Goal: Information Seeking & Learning: Check status

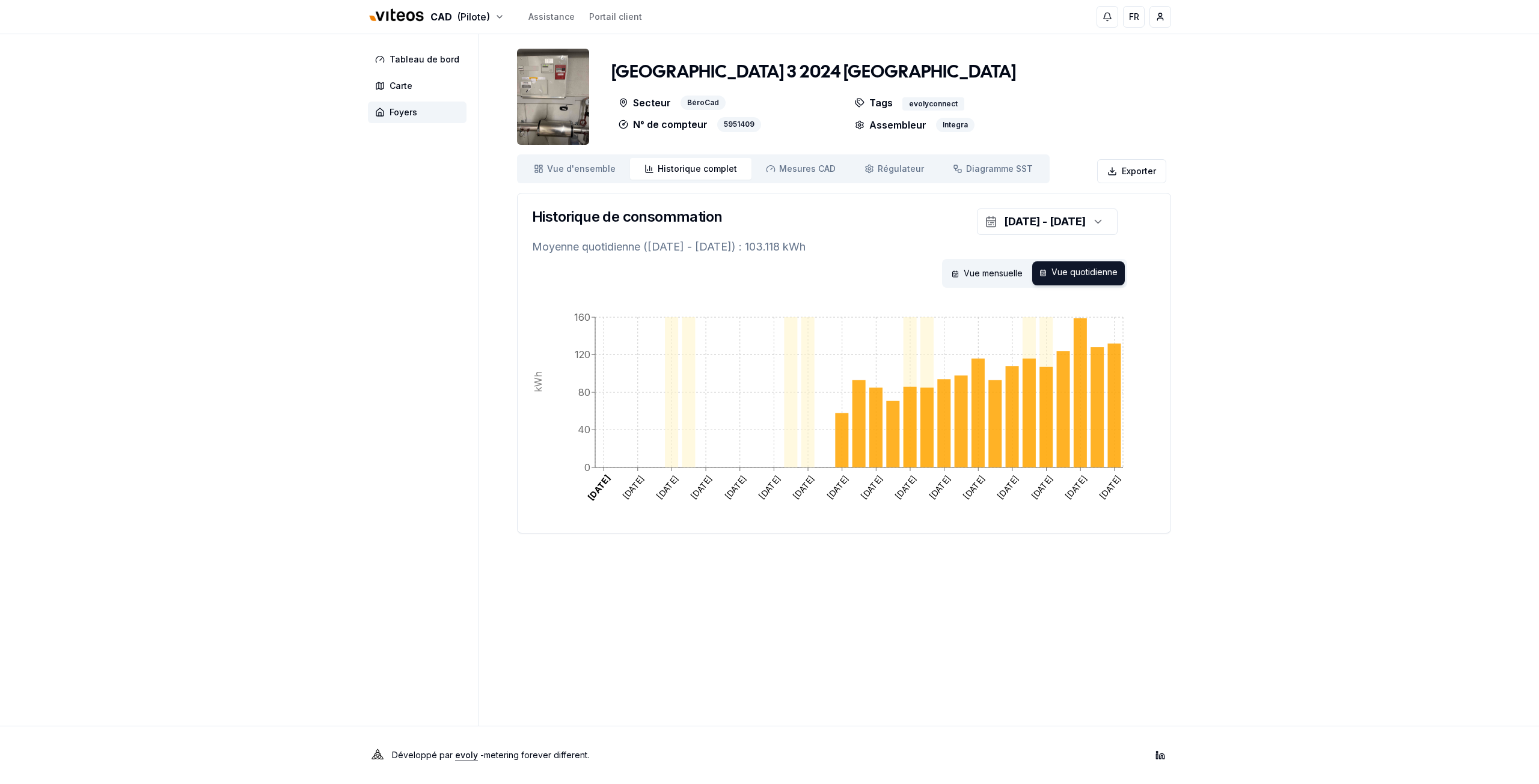
click at [401, 403] on aside "Tableau de bord Carte Foyers" at bounding box center [423, 380] width 111 height 691
click at [230, 286] on div "CAD (Pilote) Assistance Portail client FR [PERSON_NAME] Tableau de bord Carte F…" at bounding box center [769, 392] width 1539 height 784
click at [299, 322] on div "CAD (Pilote) Assistance Portail client FR [PERSON_NAME] Tableau de bord Carte F…" at bounding box center [769, 392] width 1539 height 784
click at [282, 312] on div "CAD (Pilote) Assistance Portail client FR [PERSON_NAME] Tableau de bord Carte F…" at bounding box center [769, 392] width 1539 height 784
click at [293, 347] on div "CAD (Pilote) Assistance Portail client FR [PERSON_NAME] Tableau de bord Carte F…" at bounding box center [769, 392] width 1539 height 784
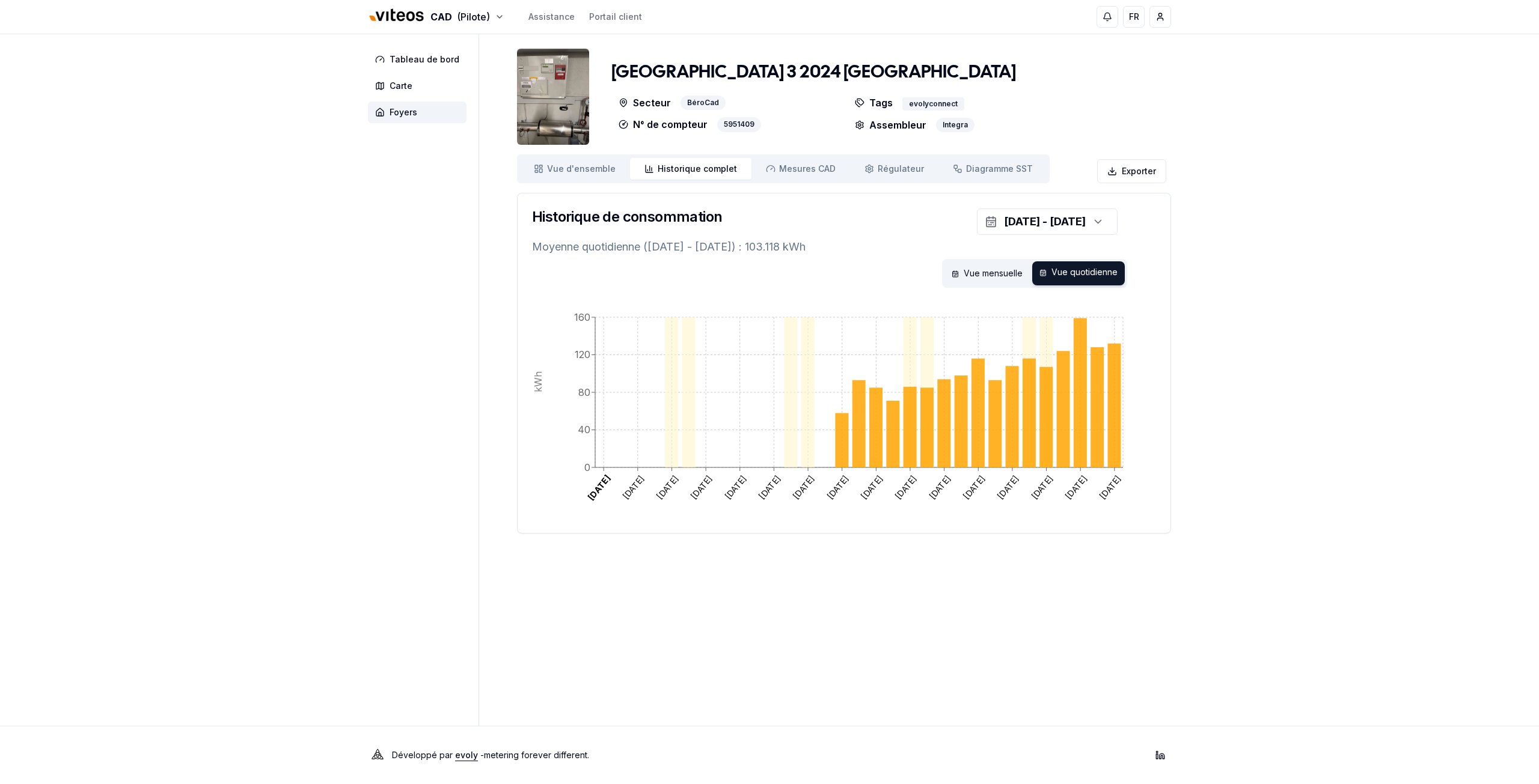
click at [446, 305] on aside "Tableau de bord Carte Foyers" at bounding box center [423, 380] width 111 height 691
click at [441, 457] on aside "Tableau de bord Carte Foyers" at bounding box center [423, 380] width 111 height 691
click at [766, 167] on icon at bounding box center [771, 168] width 10 height 10
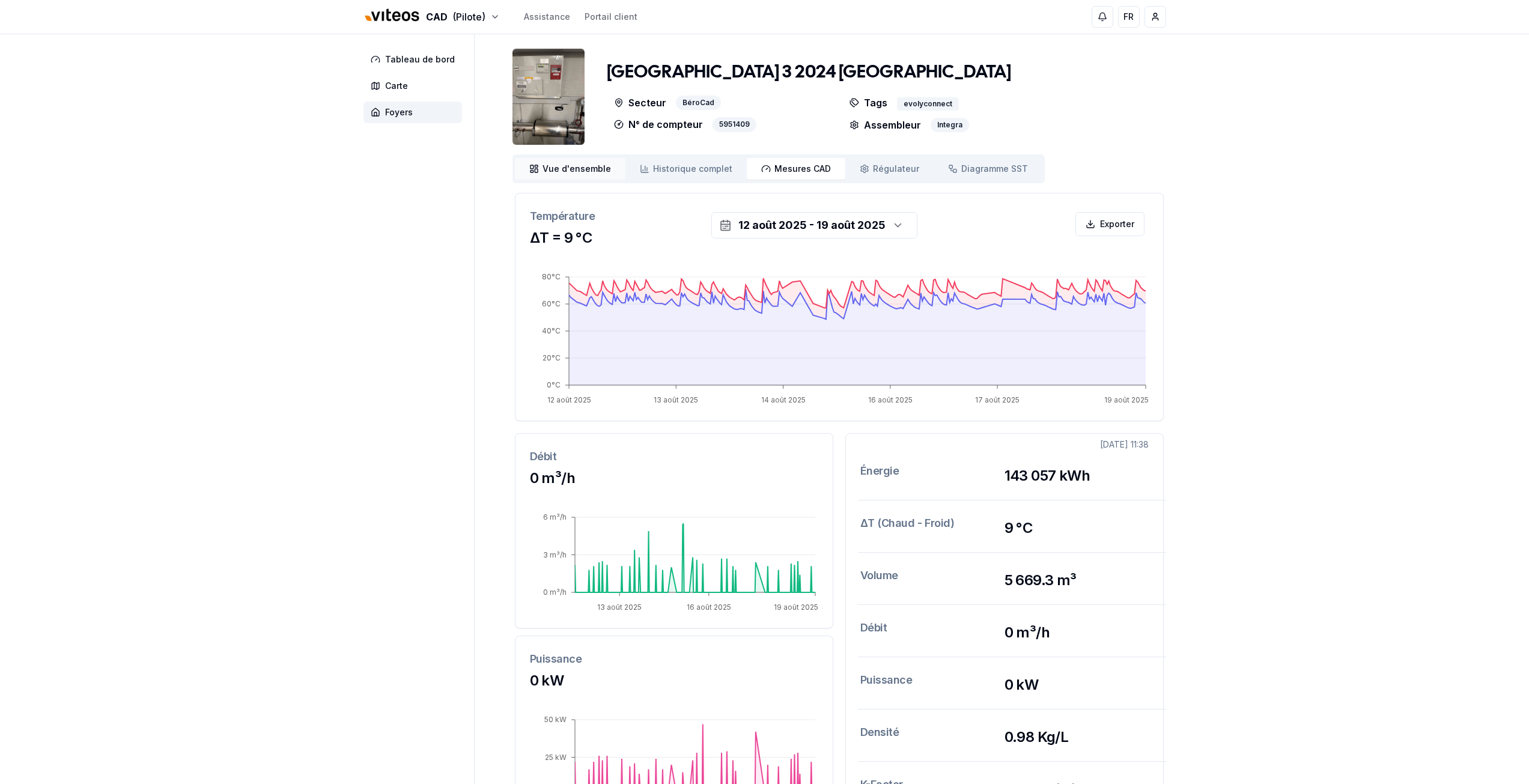
click at [567, 175] on link "Vue d'ensemble ensemble" at bounding box center [570, 168] width 110 height 22
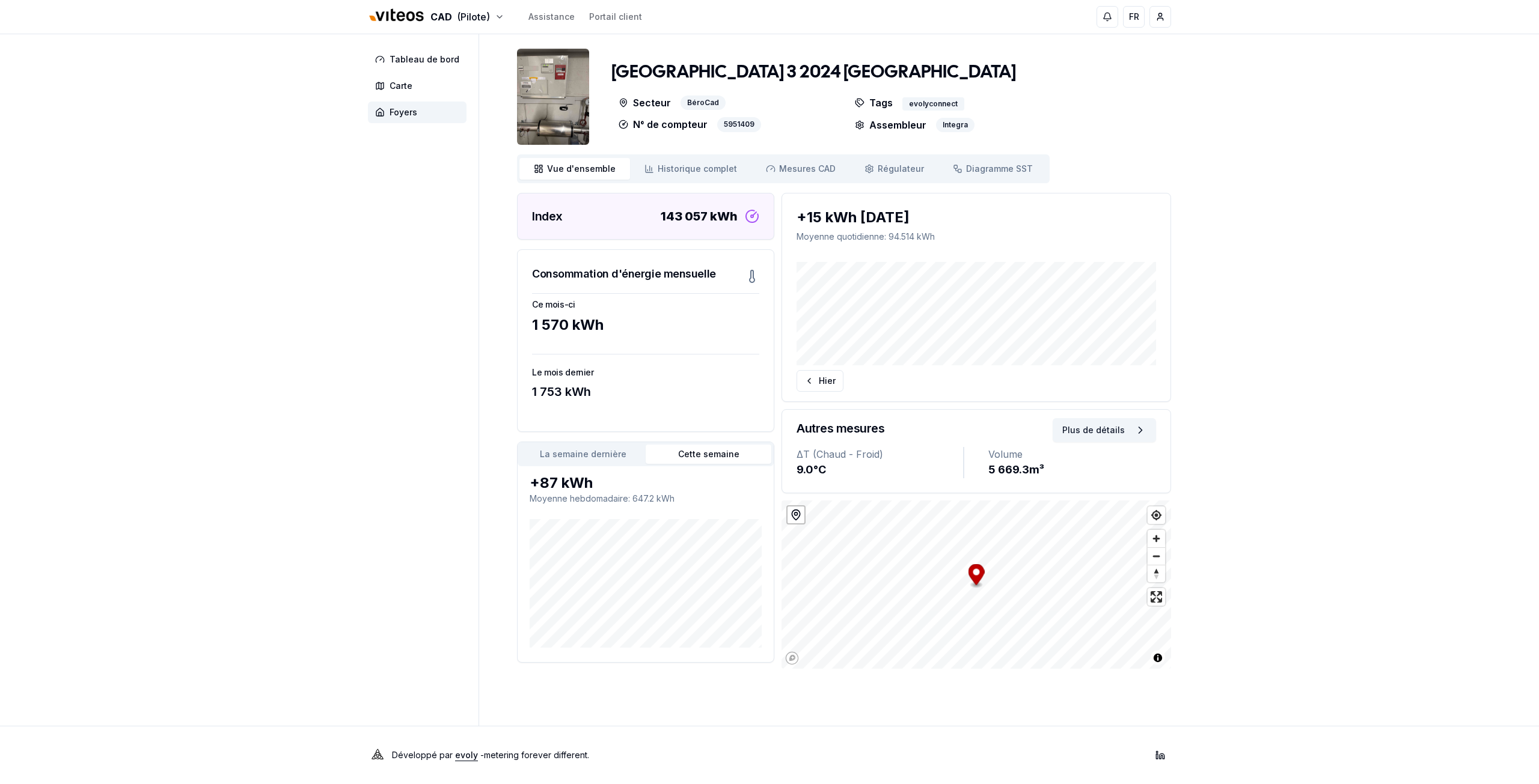
click at [277, 310] on div "CAD (Pilote) Assistance Portail client FR [PERSON_NAME] Tableau de bord Carte F…" at bounding box center [769, 392] width 1539 height 784
click at [369, 425] on aside "Tableau de bord Carte Foyers" at bounding box center [423, 380] width 111 height 691
click at [406, 438] on aside "Tableau de bord Carte Foyers" at bounding box center [423, 380] width 111 height 691
click at [439, 496] on aside "Tableau de bord Carte Foyers" at bounding box center [423, 380] width 111 height 691
click at [545, 460] on button "La semaine dernière" at bounding box center [582, 454] width 125 height 19
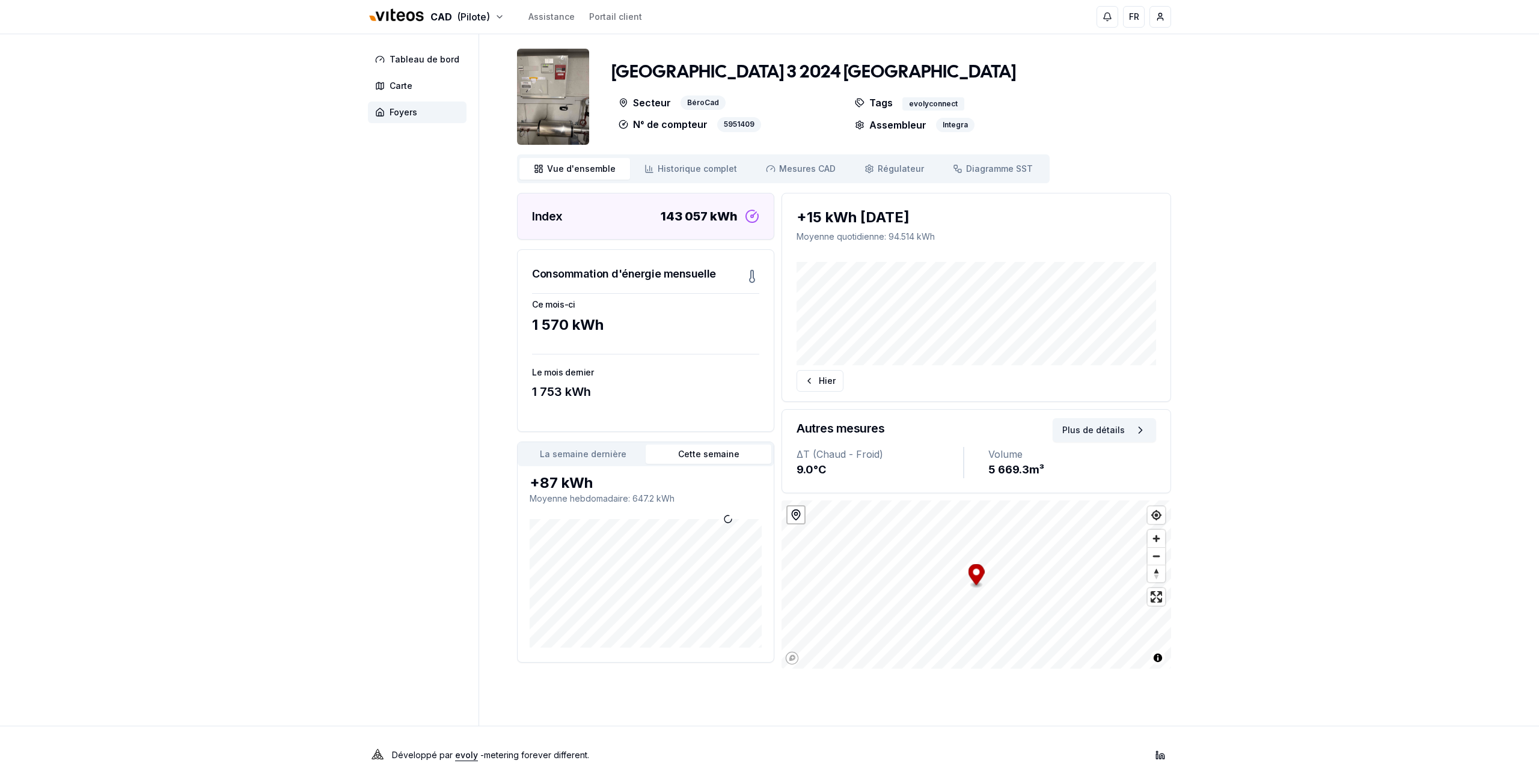
click at [700, 454] on button "Cette semaine" at bounding box center [708, 454] width 125 height 19
click at [584, 453] on button "La semaine dernière" at bounding box center [582, 454] width 125 height 19
click at [668, 456] on button "Cette semaine" at bounding box center [708, 454] width 125 height 19
click at [648, 167] on icon at bounding box center [649, 168] width 10 height 10
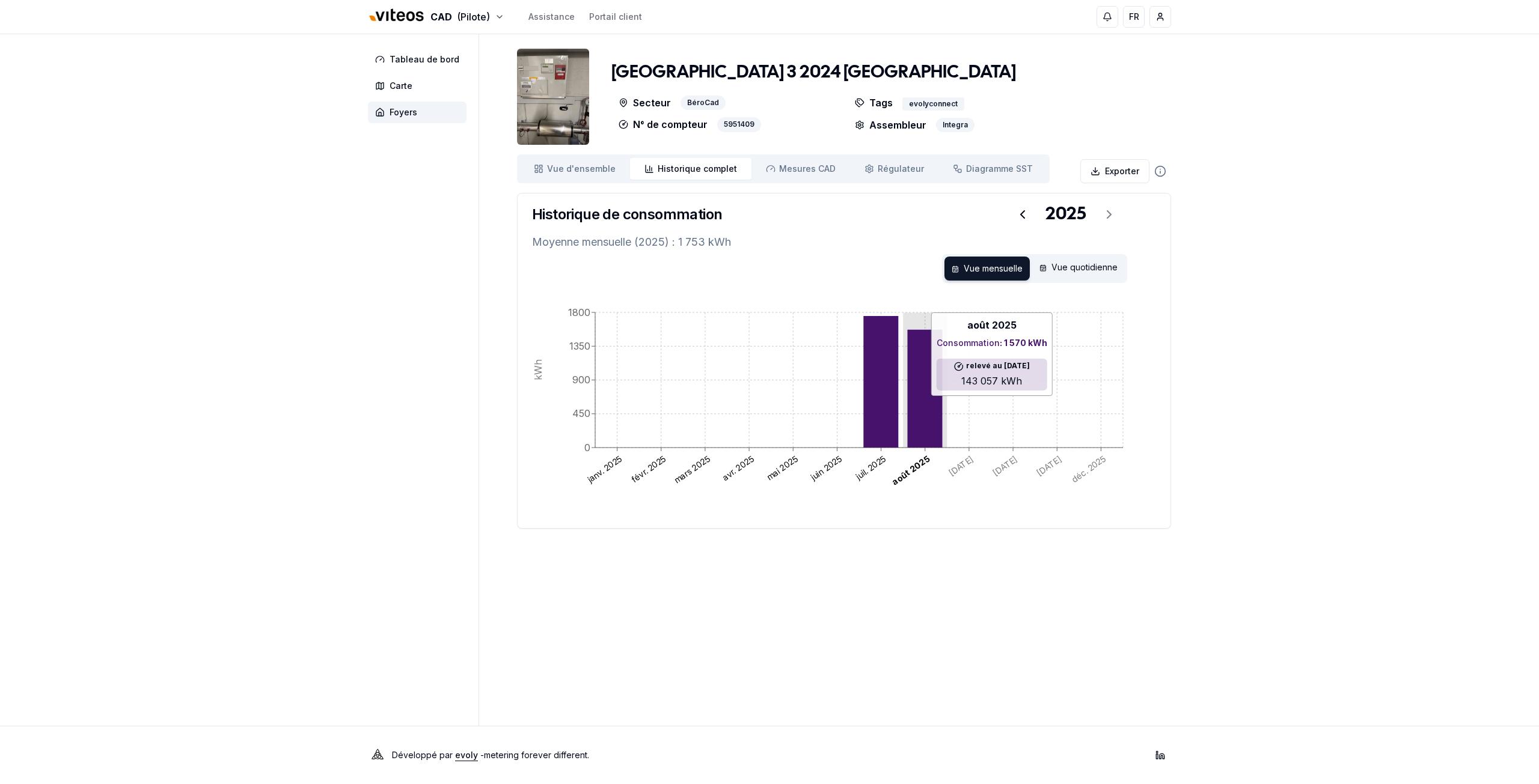
click at [939, 382] on icon at bounding box center [924, 389] width 34 height 118
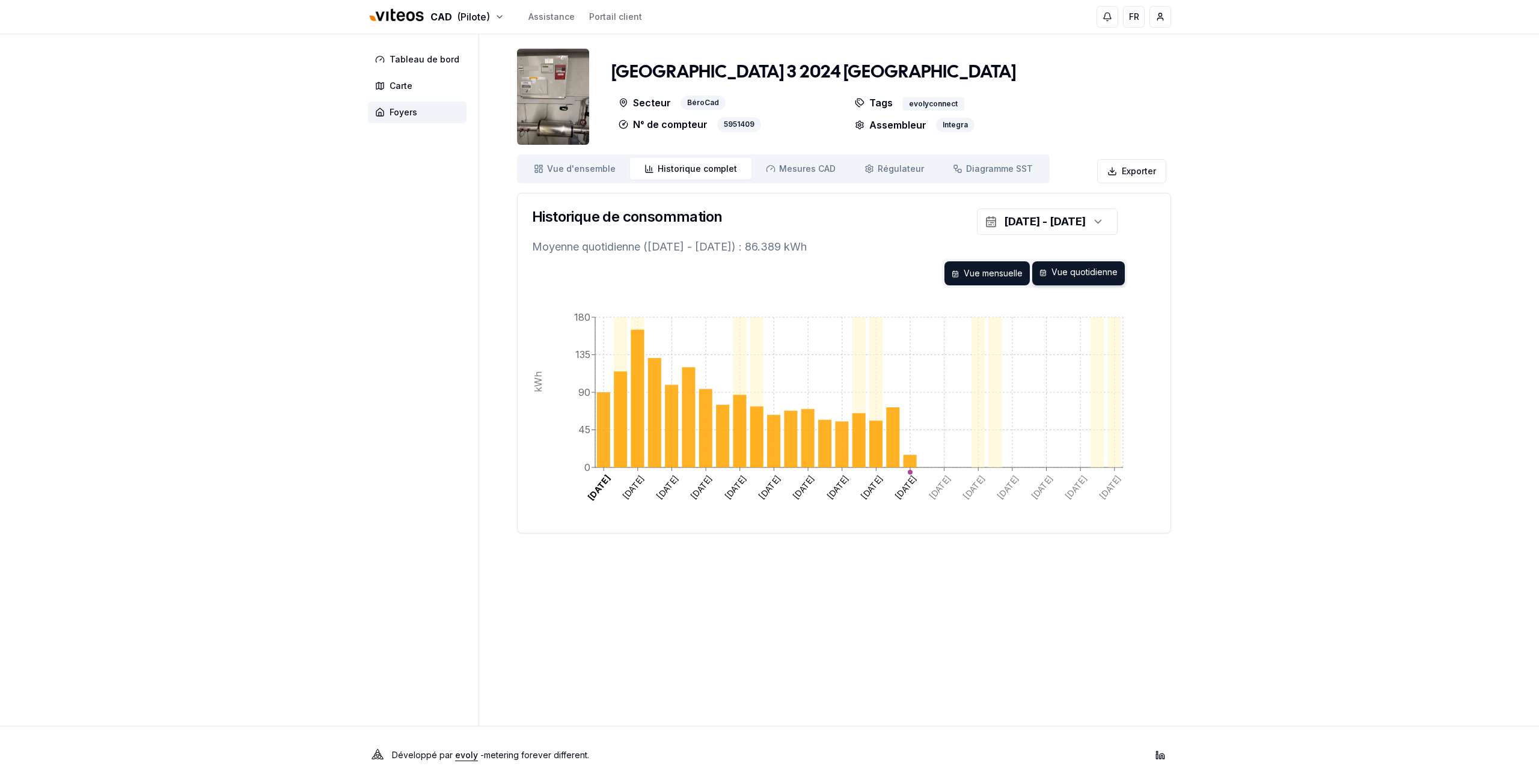
click at [985, 273] on div "Vue mensuelle" at bounding box center [986, 273] width 85 height 24
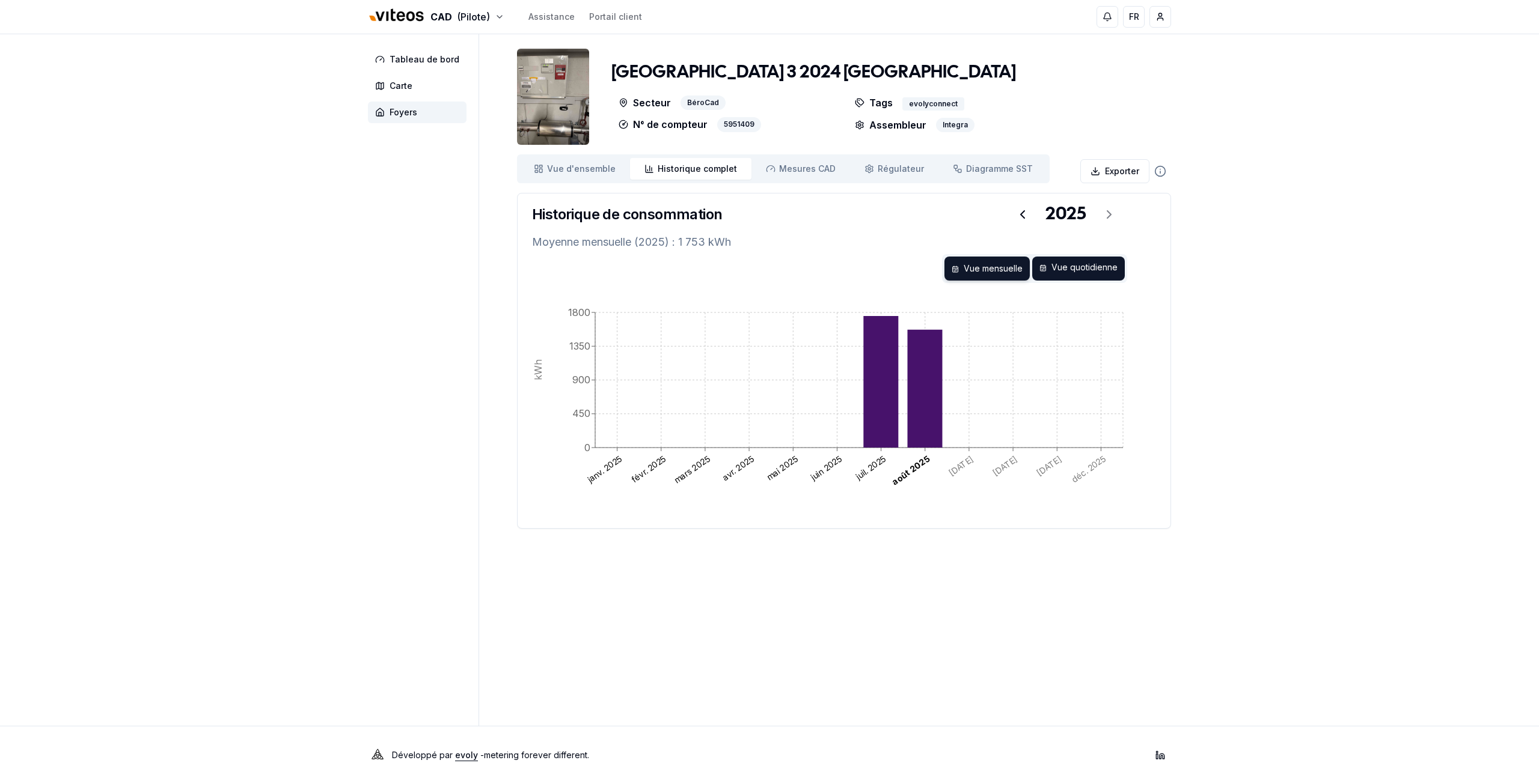
click at [1048, 276] on div "Vue quotidienne" at bounding box center [1078, 268] width 93 height 24
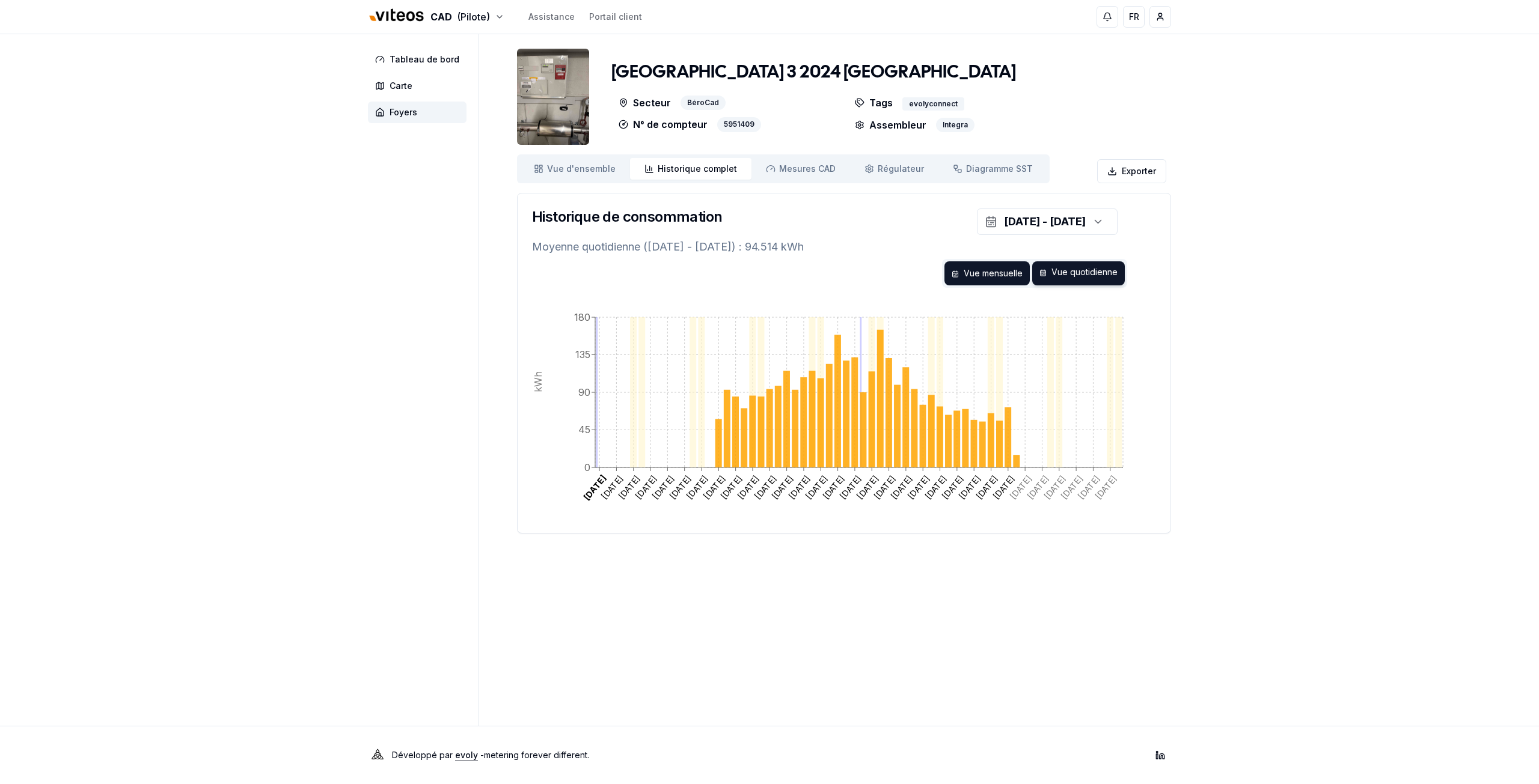
click at [1005, 267] on div "Vue mensuelle" at bounding box center [986, 273] width 85 height 24
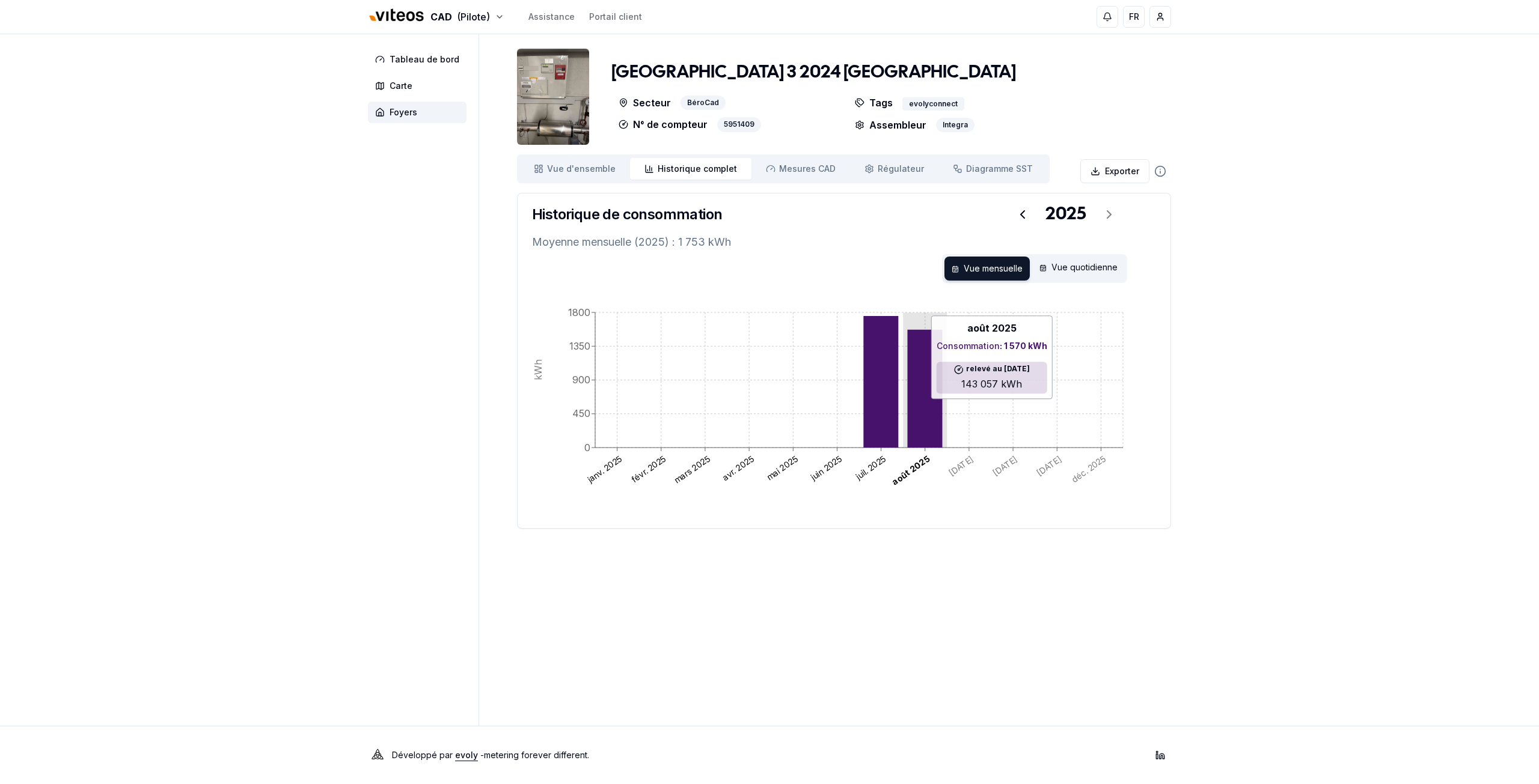
click at [921, 405] on icon at bounding box center [924, 389] width 34 height 118
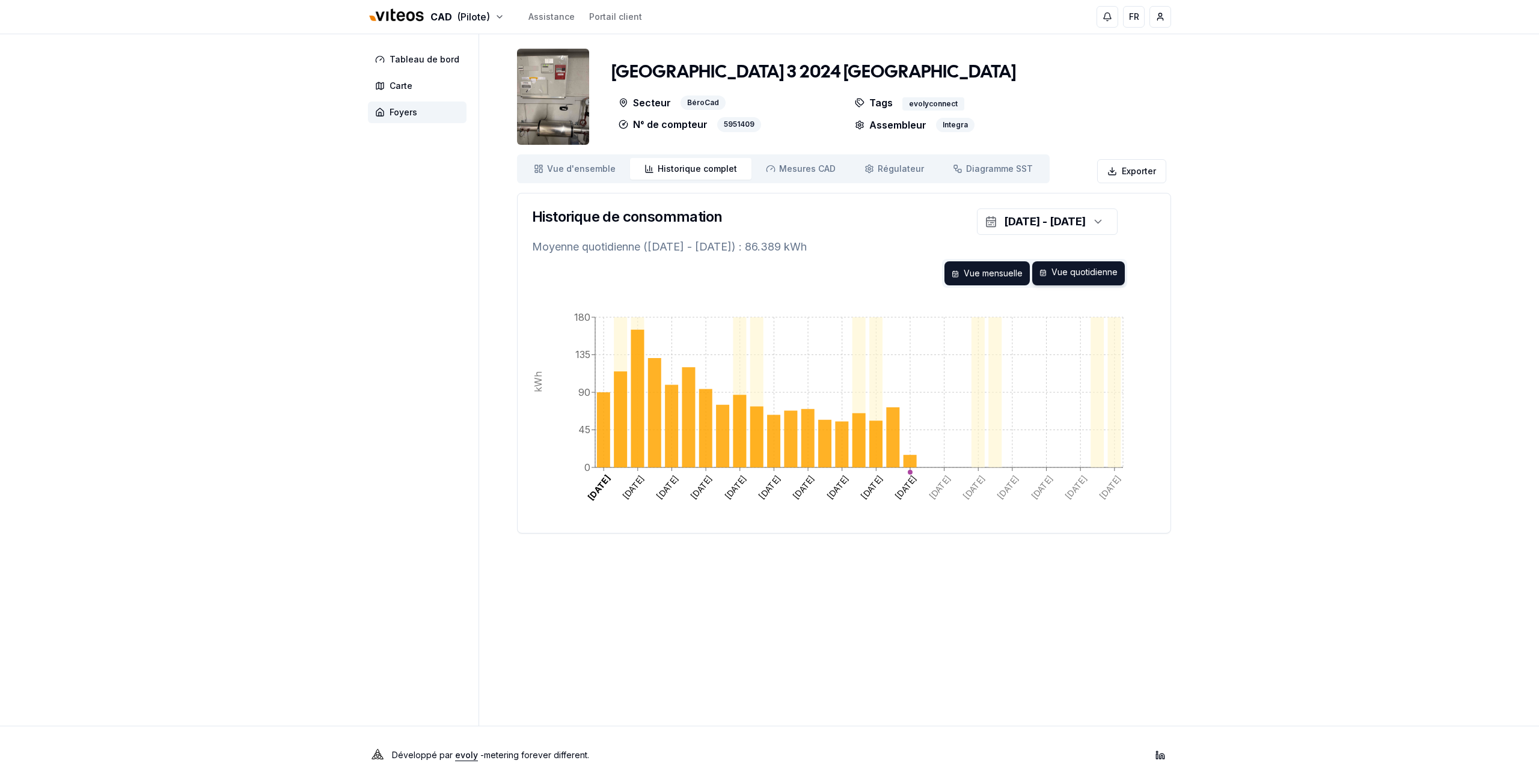
click at [978, 271] on div "Vue mensuelle" at bounding box center [986, 273] width 85 height 24
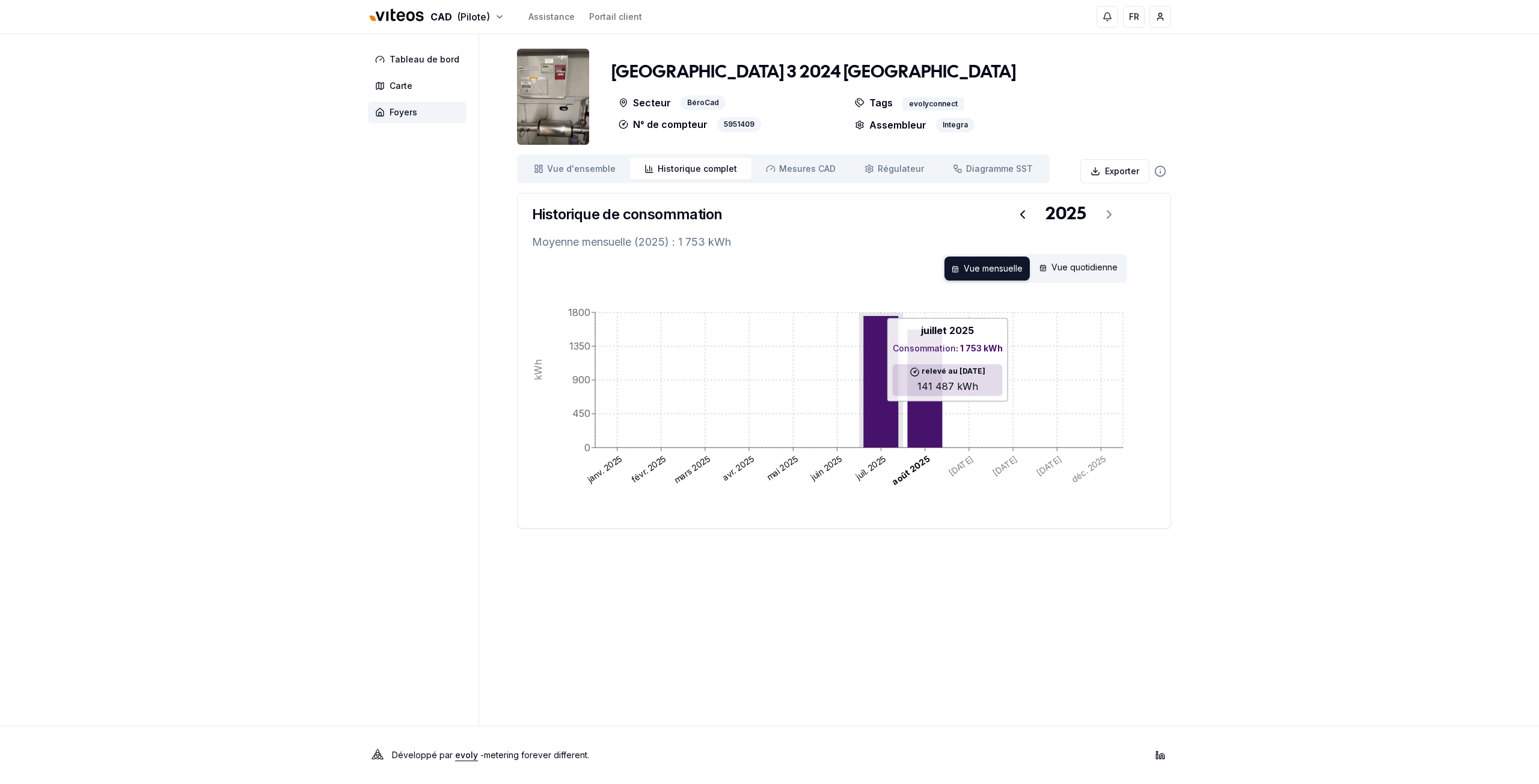
click at [885, 399] on icon at bounding box center [880, 381] width 34 height 131
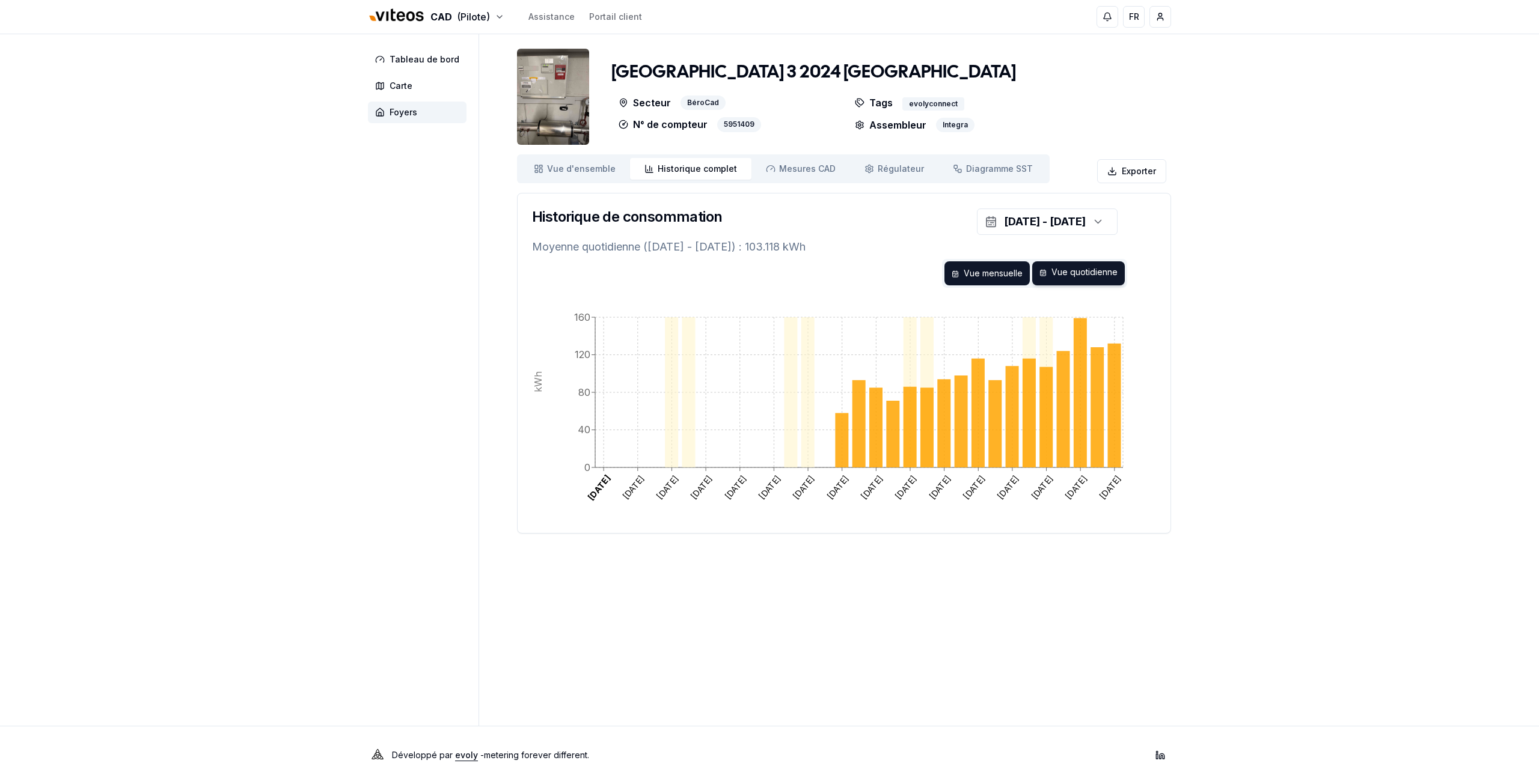
click at [995, 267] on div "Vue mensuelle" at bounding box center [986, 273] width 85 height 24
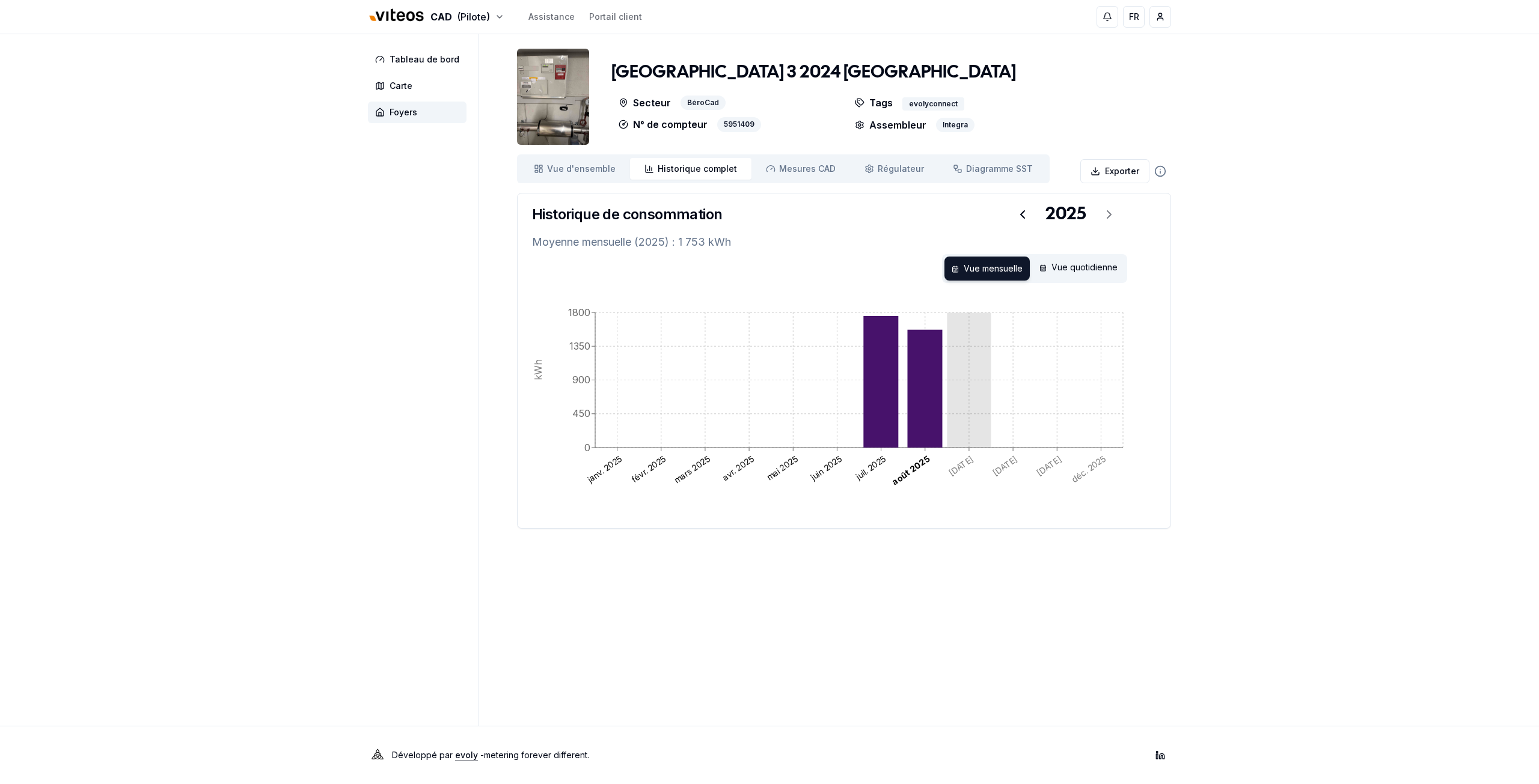
click at [956, 383] on icon "[DATE] [DATE] [DATE] [DATE] [DATE] [DATE] [DATE] [DATE] [DATE] [DATE] [DATE] [D…" at bounding box center [843, 406] width 623 height 216
click at [939, 382] on icon at bounding box center [924, 389] width 34 height 118
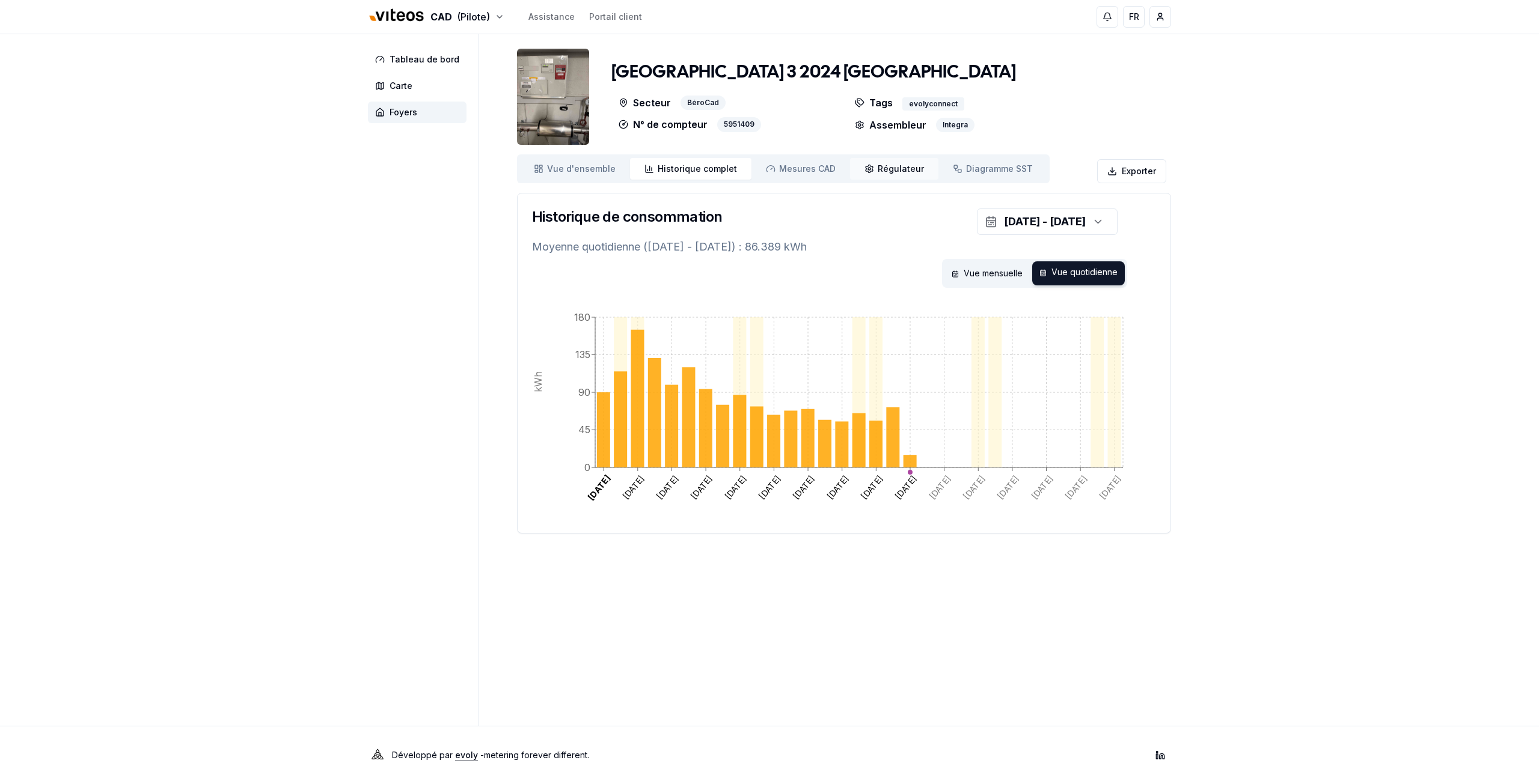
click at [860, 175] on link "Régulateur Régulateur" at bounding box center [894, 168] width 88 height 22
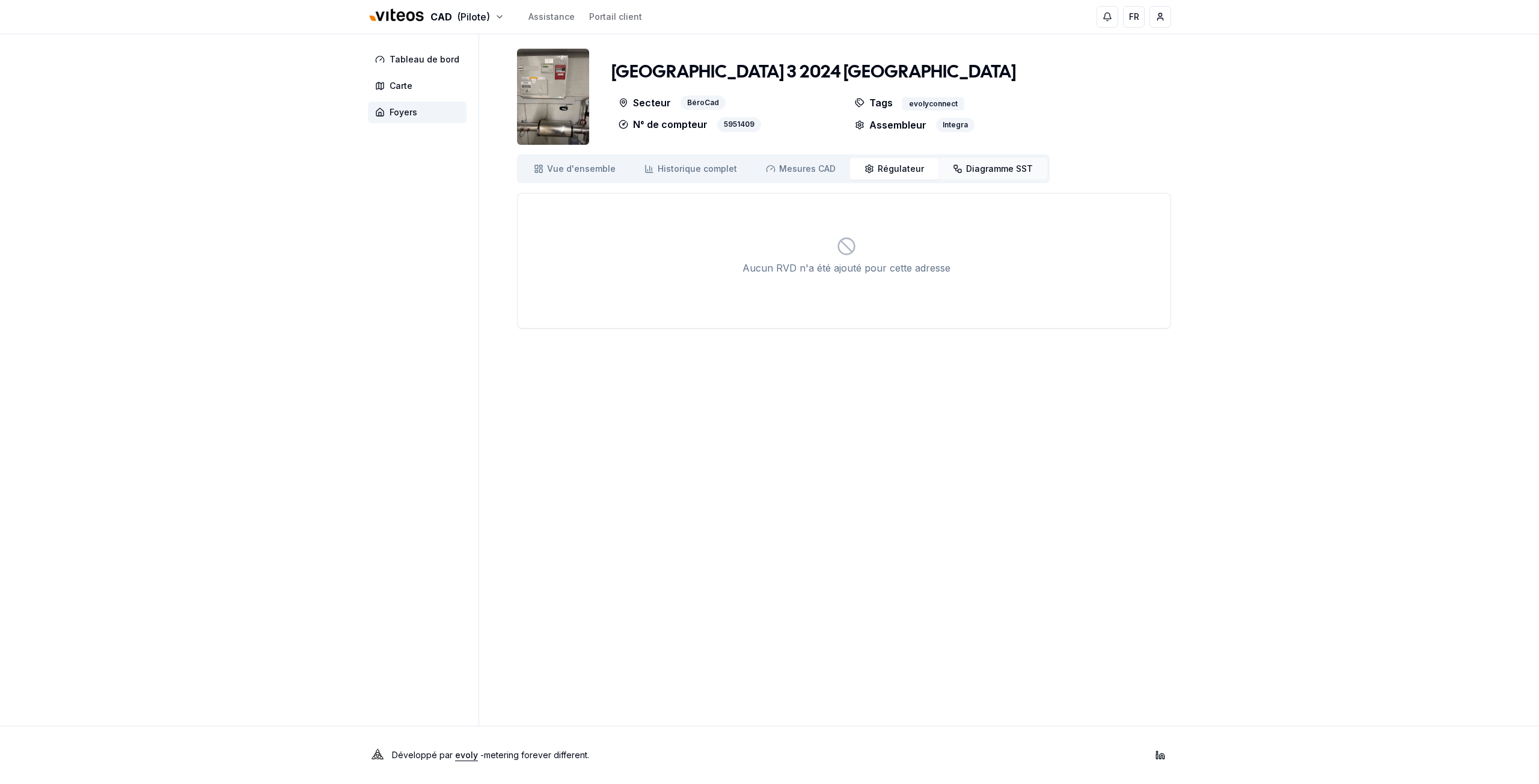
click at [966, 171] on span "Diagramme SST" at bounding box center [1000, 168] width 67 height 12
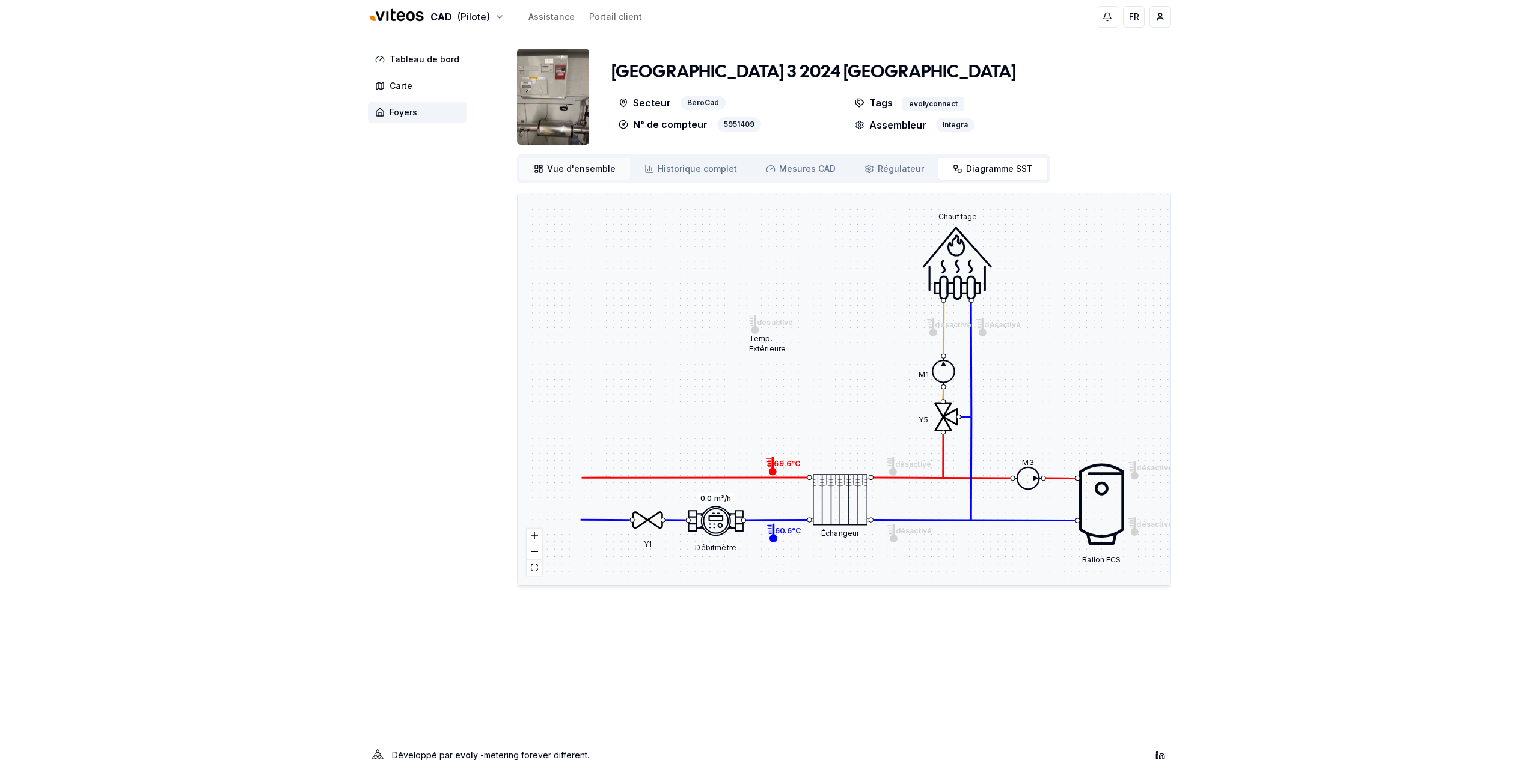
click at [597, 173] on span "Vue d'ensemble" at bounding box center [581, 168] width 69 height 12
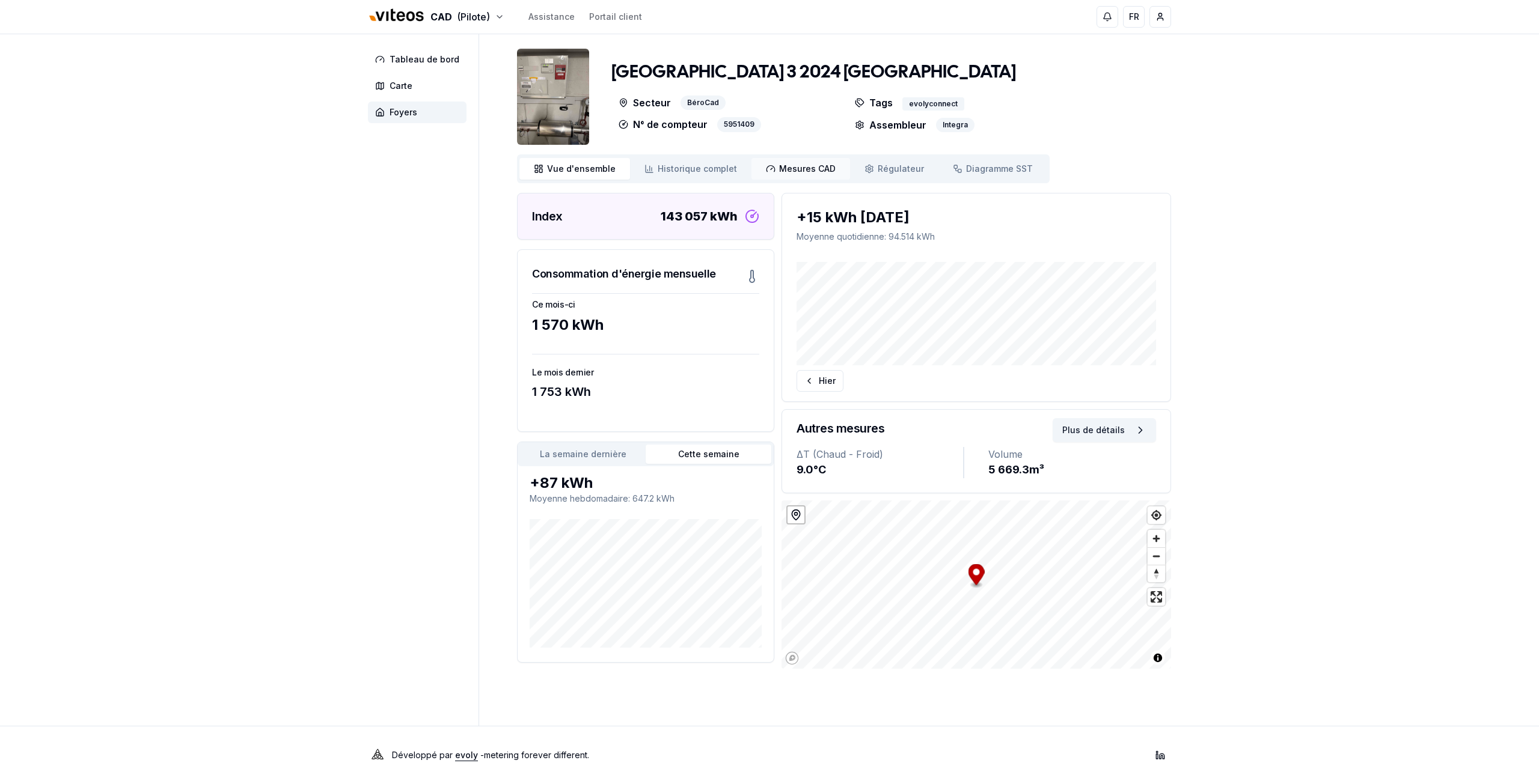
click at [771, 159] on link "Mesures CAD Mes. CAD" at bounding box center [801, 168] width 99 height 22
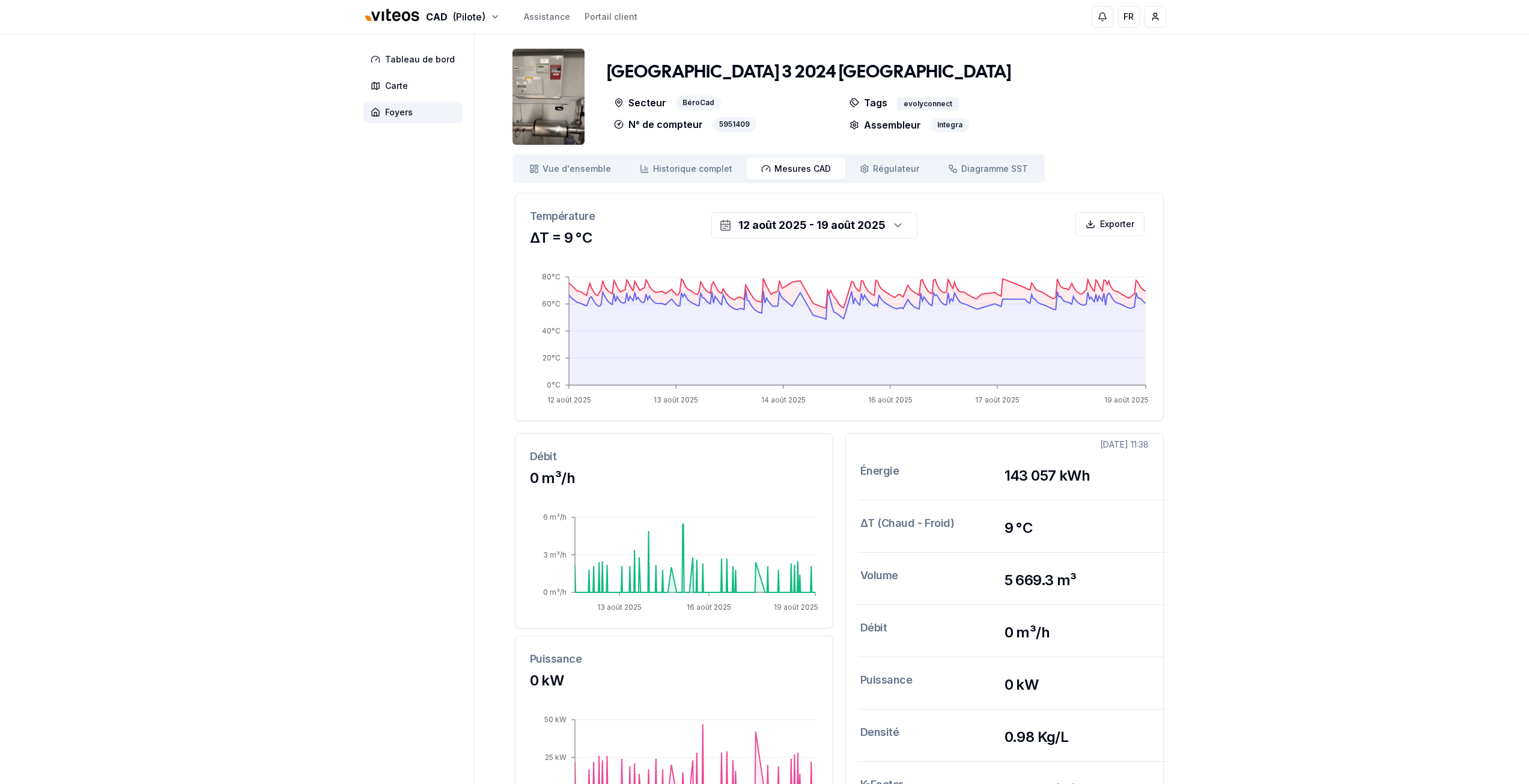
click at [556, 83] on img at bounding box center [548, 97] width 72 height 96
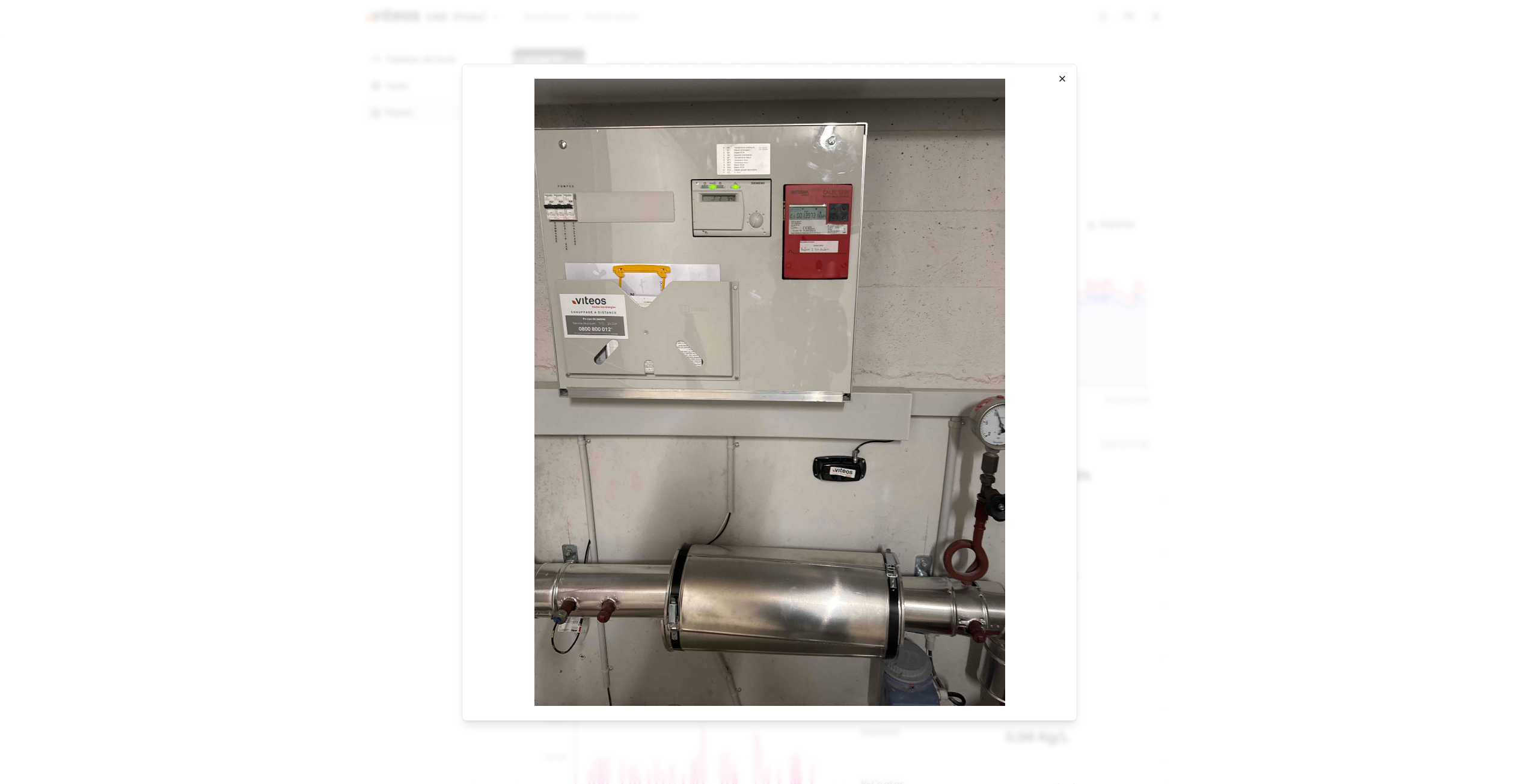
click at [1063, 74] on icon "button" at bounding box center [1062, 78] width 10 height 10
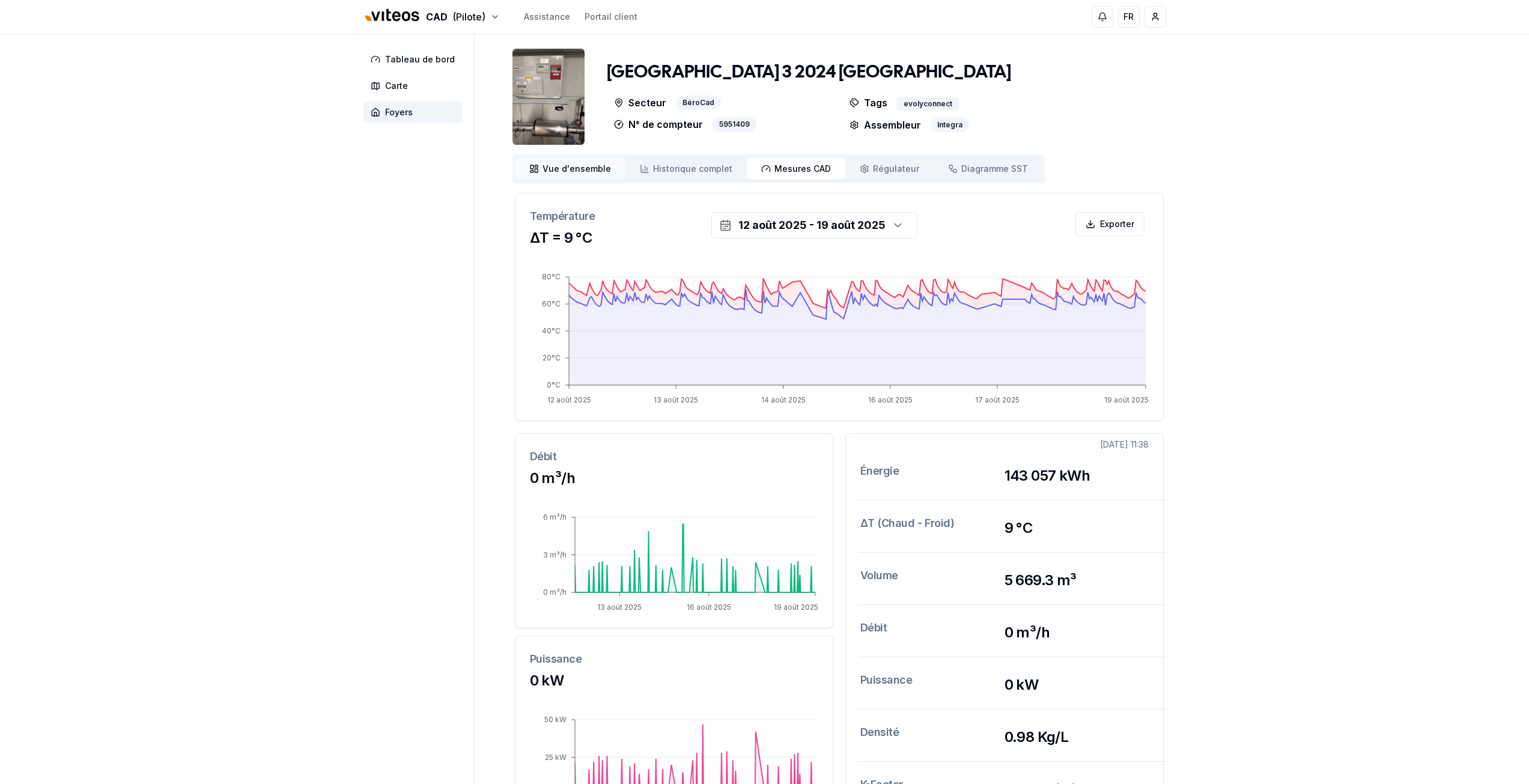
click at [582, 171] on span "Vue d'ensemble" at bounding box center [577, 168] width 69 height 12
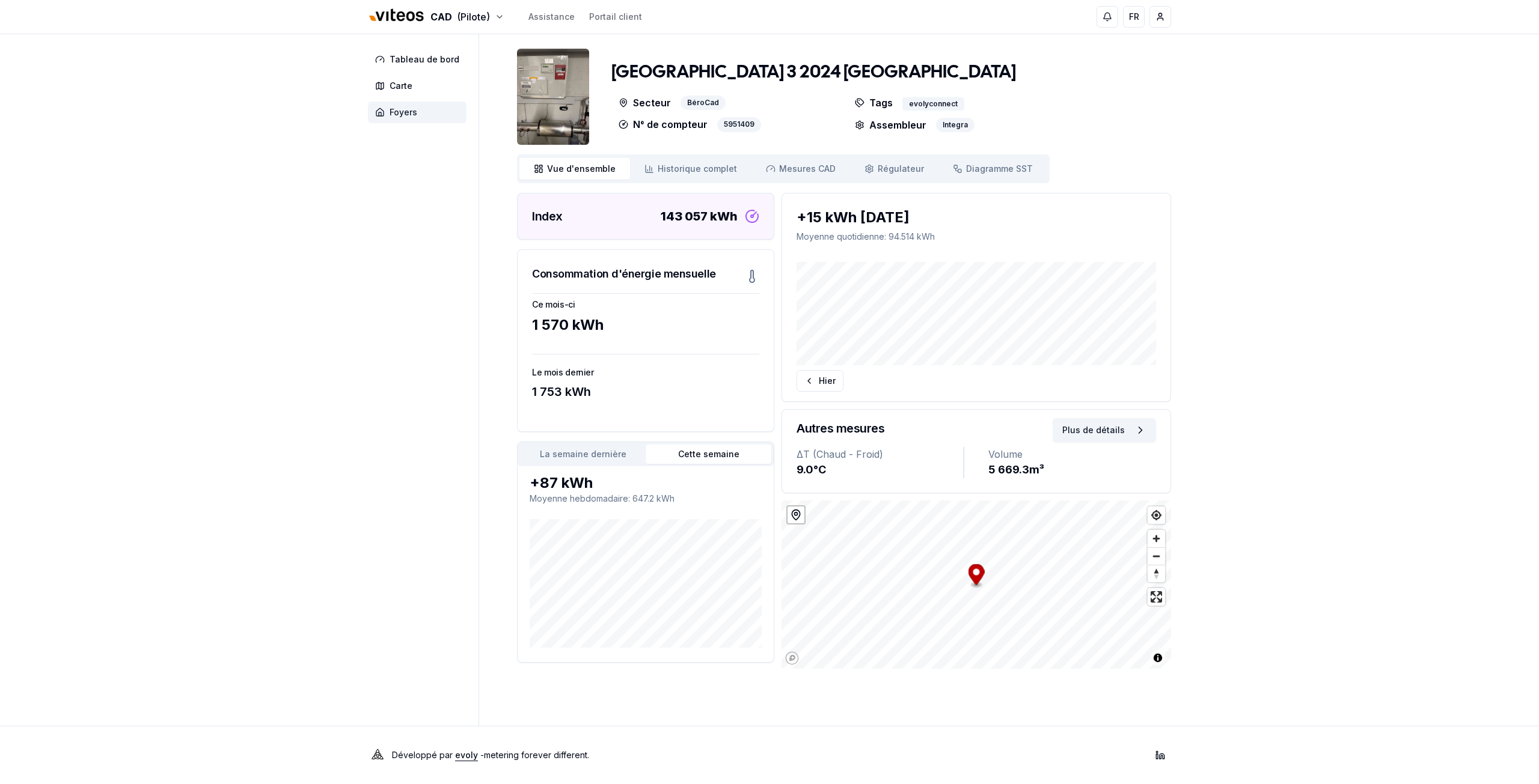
click at [393, 112] on span "Foyers" at bounding box center [403, 112] width 28 height 12
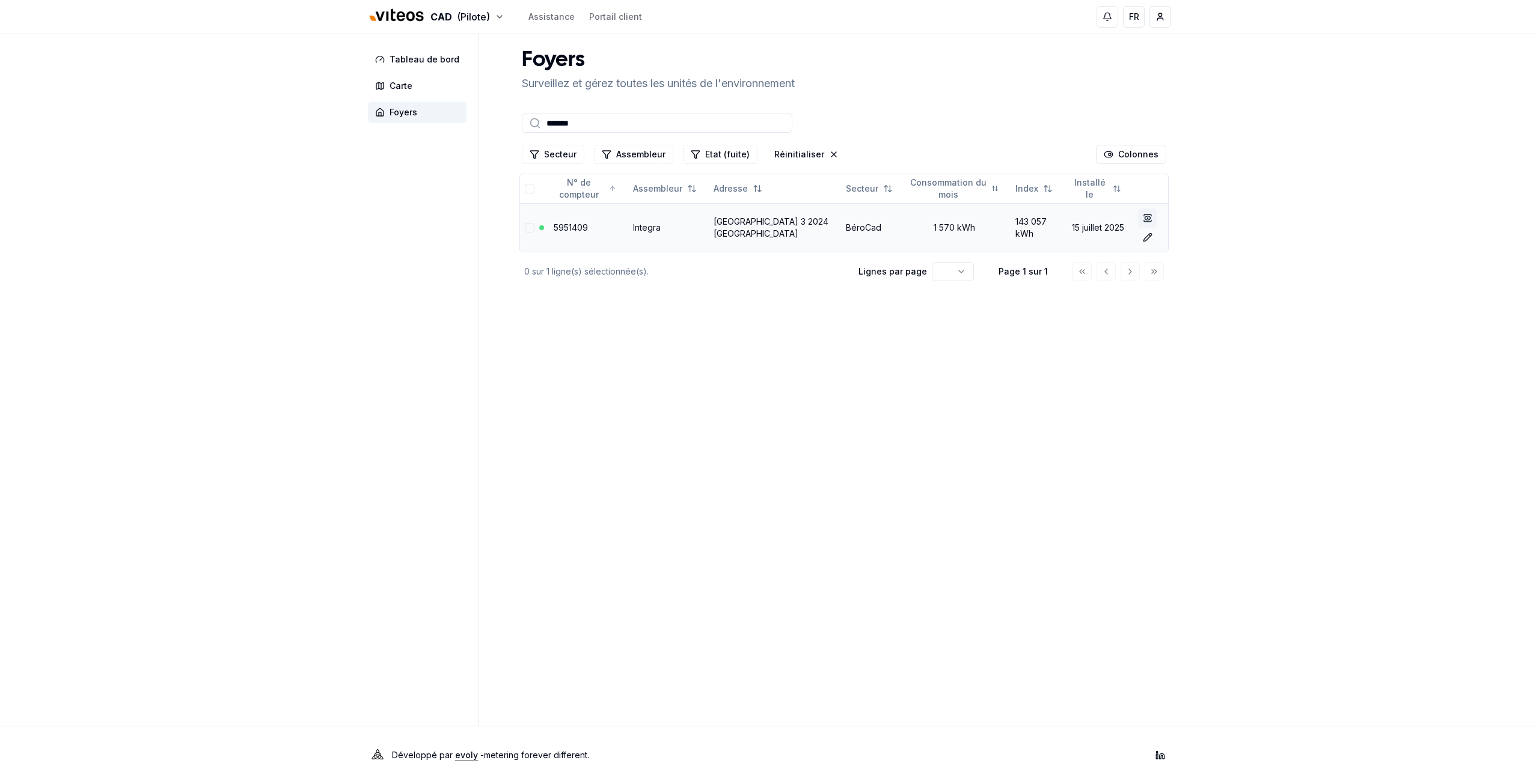
click at [1143, 219] on icon at bounding box center [1147, 218] width 10 height 10
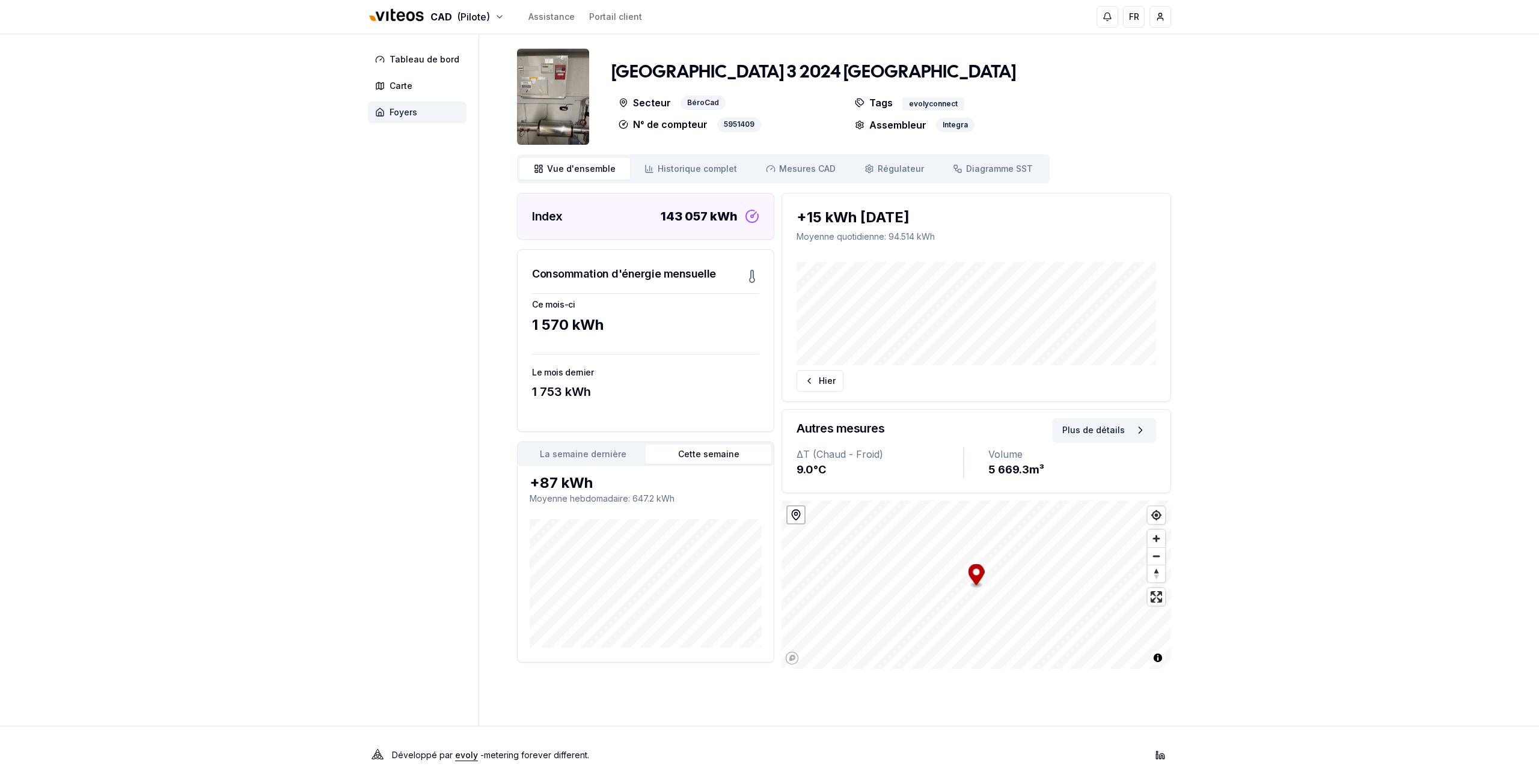
click at [421, 111] on span "Foyers" at bounding box center [417, 112] width 99 height 22
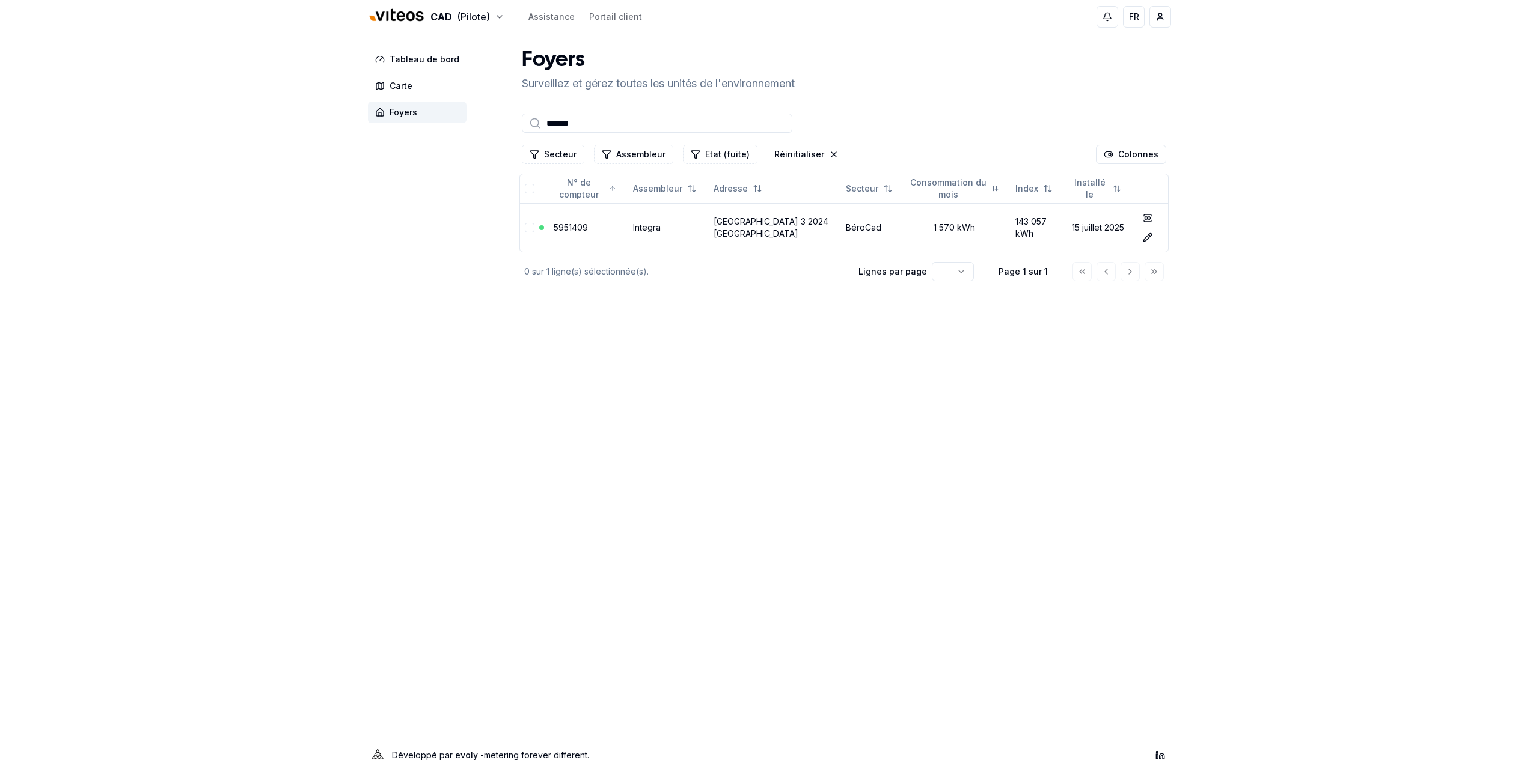
click at [566, 113] on div "*******" at bounding box center [844, 123] width 649 height 24
click at [573, 128] on input "*******" at bounding box center [657, 123] width 270 height 19
click at [419, 90] on span "Carte" at bounding box center [417, 85] width 99 height 22
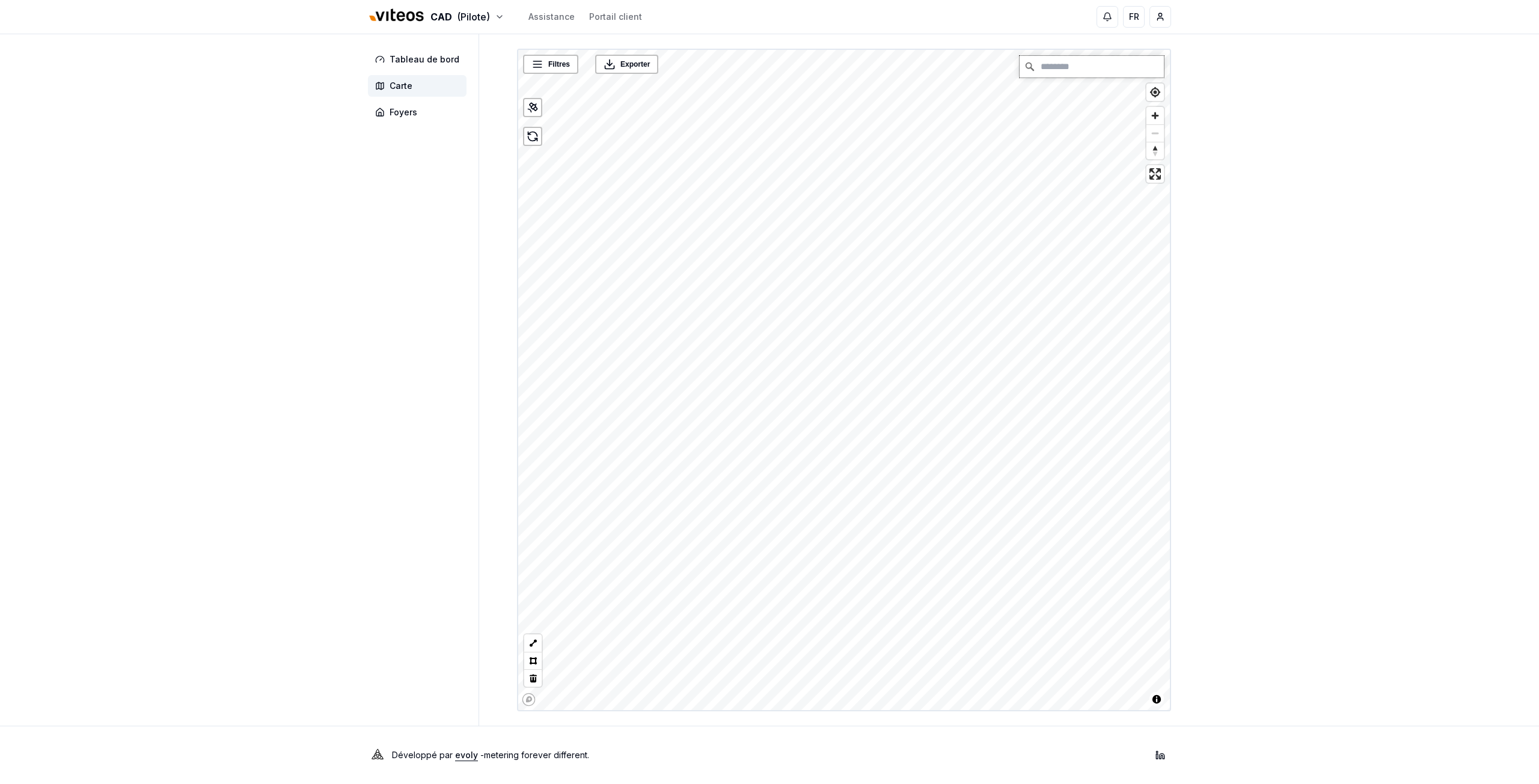
click at [1068, 73] on input "Chercher" at bounding box center [1091, 66] width 145 height 22
paste input "*******"
type input "**********"
click at [422, 108] on span "Foyers" at bounding box center [417, 112] width 99 height 22
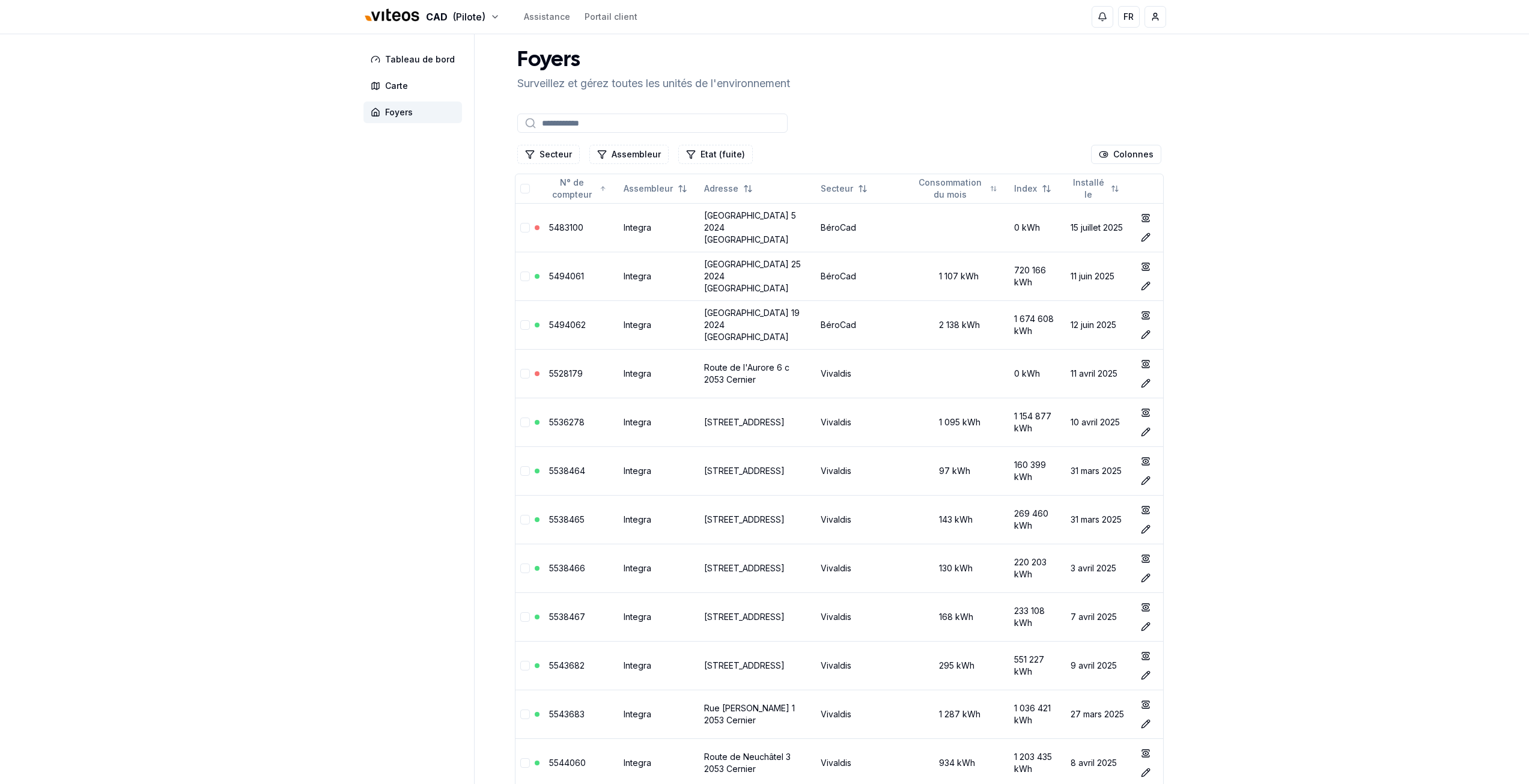
click at [653, 120] on input at bounding box center [652, 123] width 270 height 19
paste input "*******"
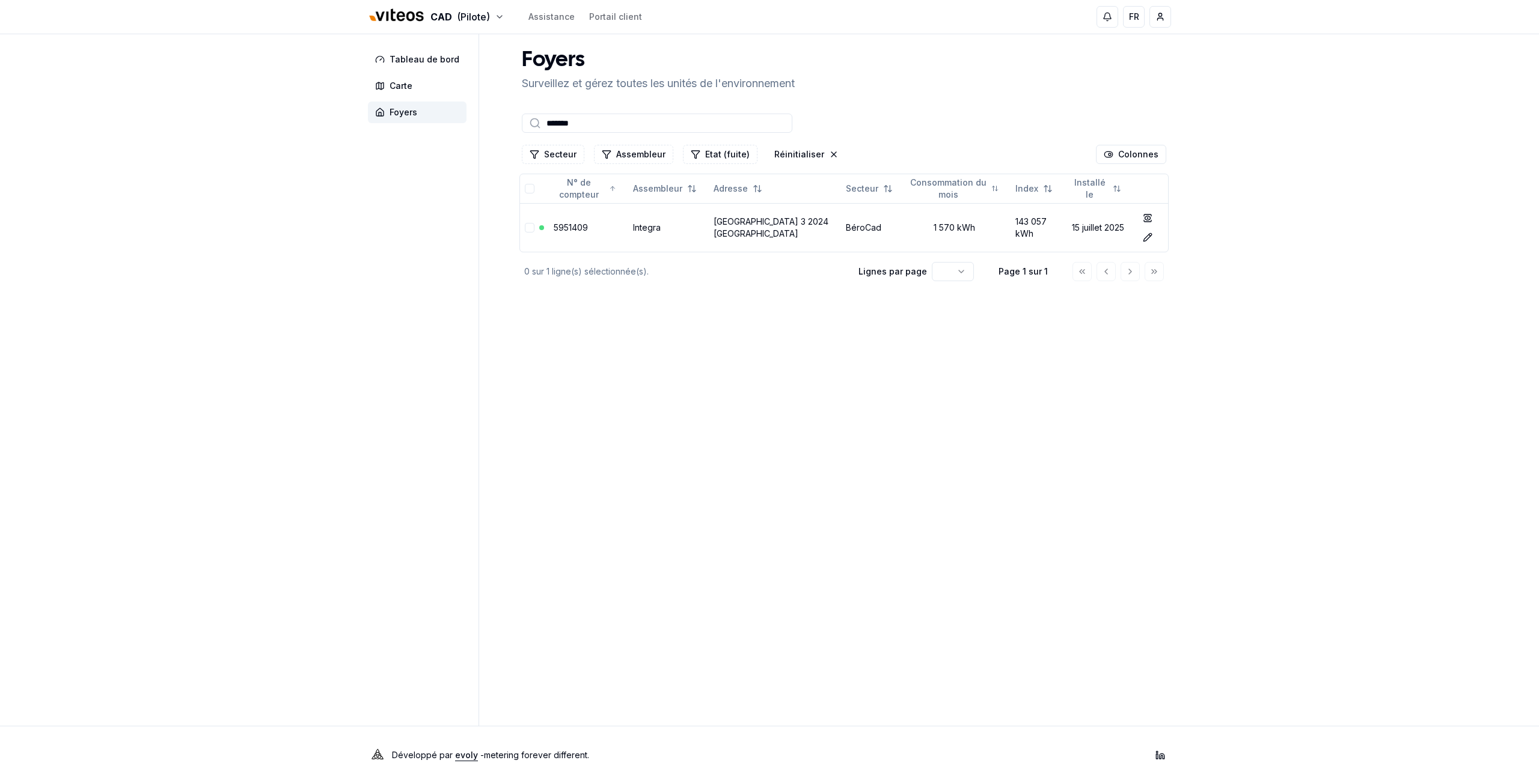
type input "*******"
